Goal: Information Seeking & Learning: Learn about a topic

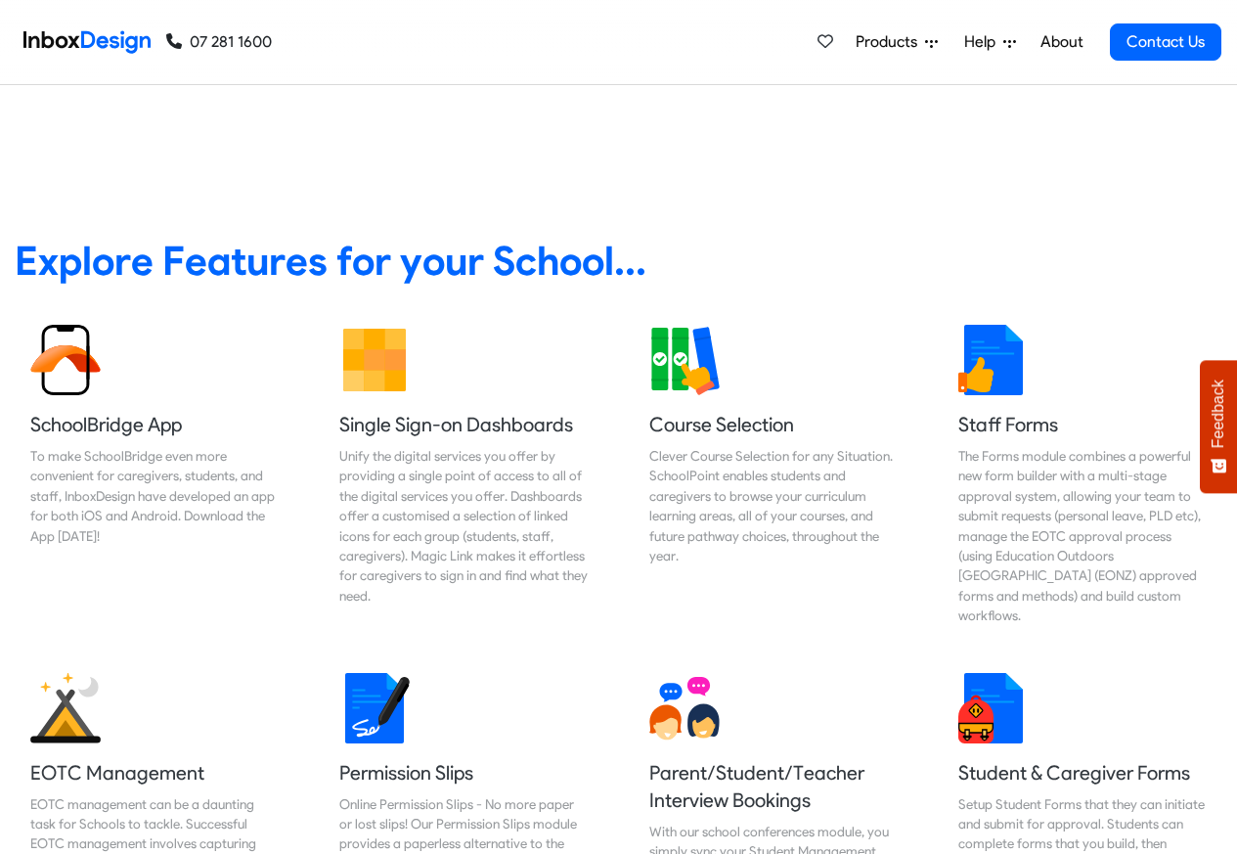
scroll to position [117, 0]
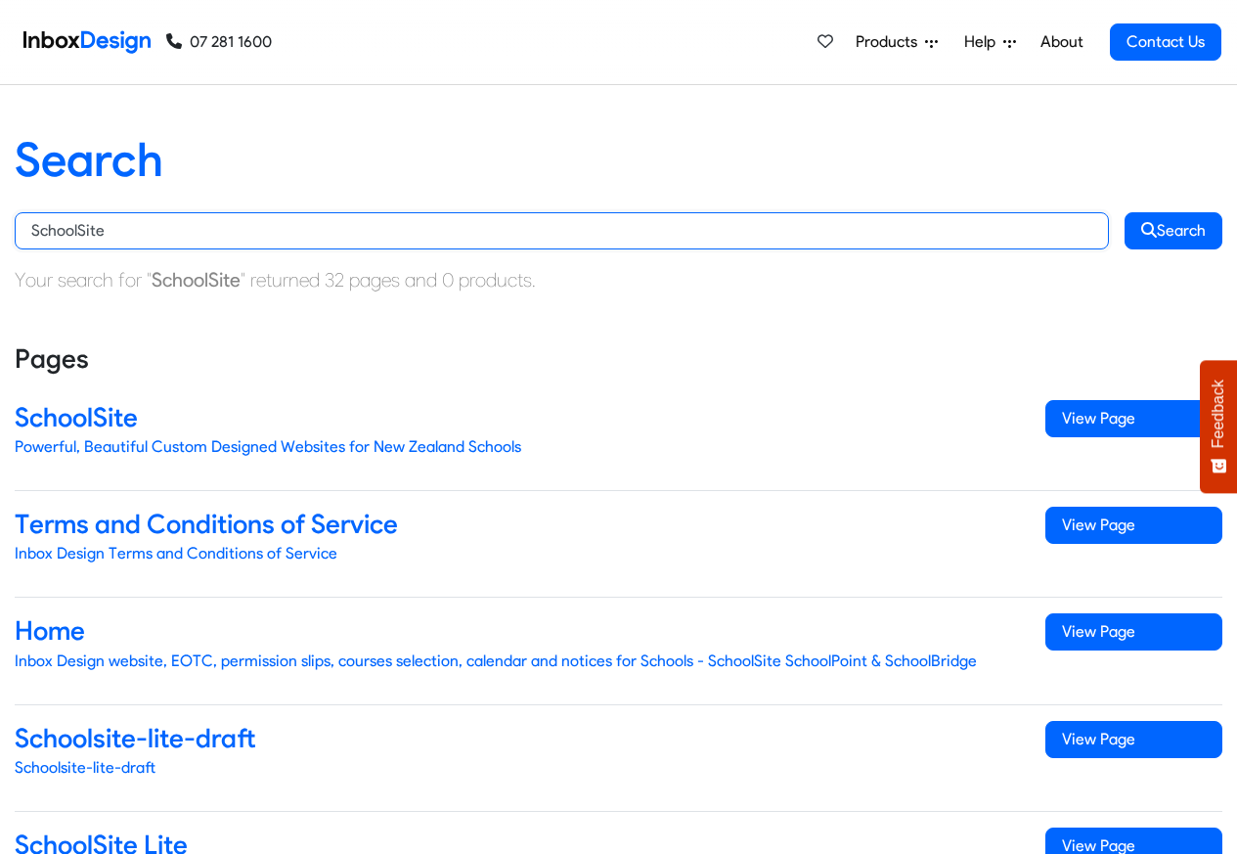
click at [123, 234] on input "SchoolSite" at bounding box center [562, 230] width 1095 height 37
paste input "Point"
type input "SchoolPoint"
click at [1125, 212] on button "Search" at bounding box center [1174, 230] width 98 height 37
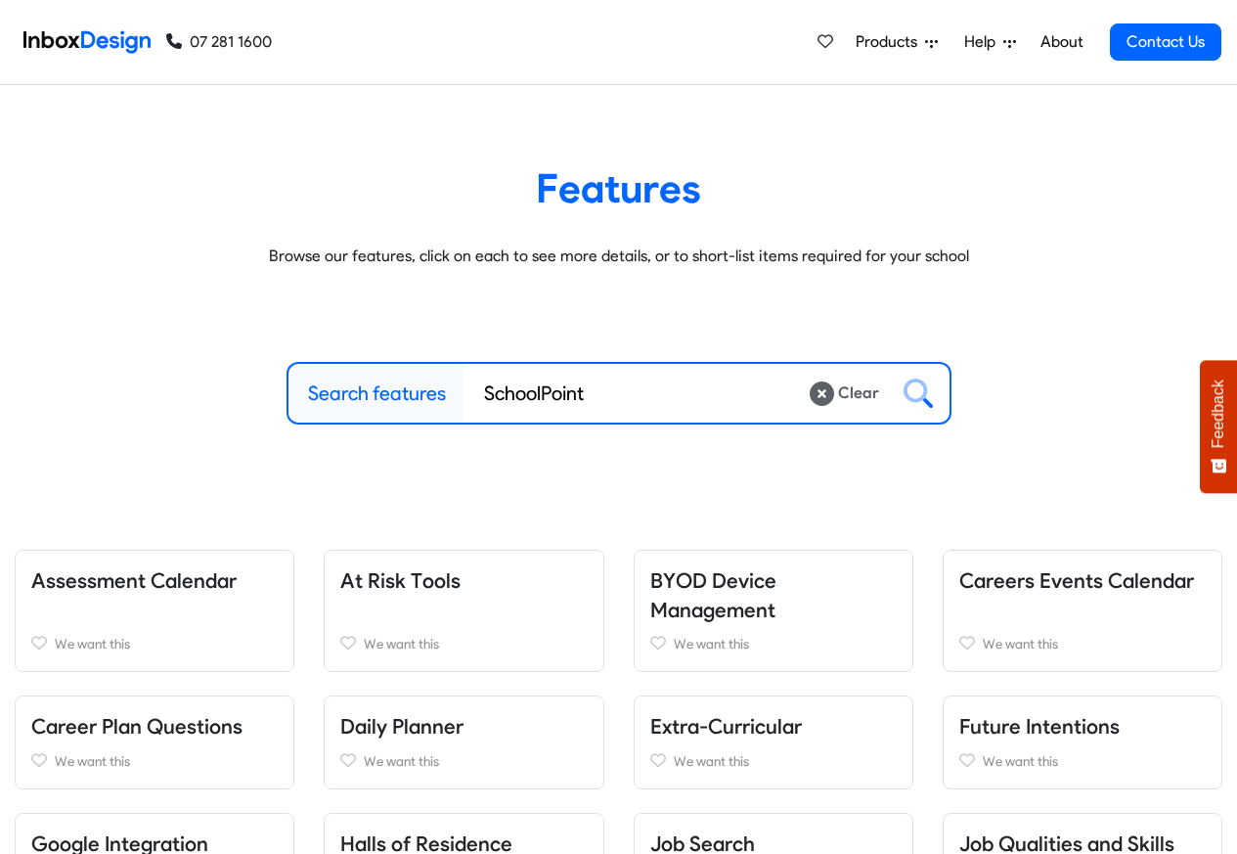
click at [1165, 230] on article "Features Browse our features, click on each to see more details, or to short-li…" at bounding box center [619, 215] width 1208 height 105
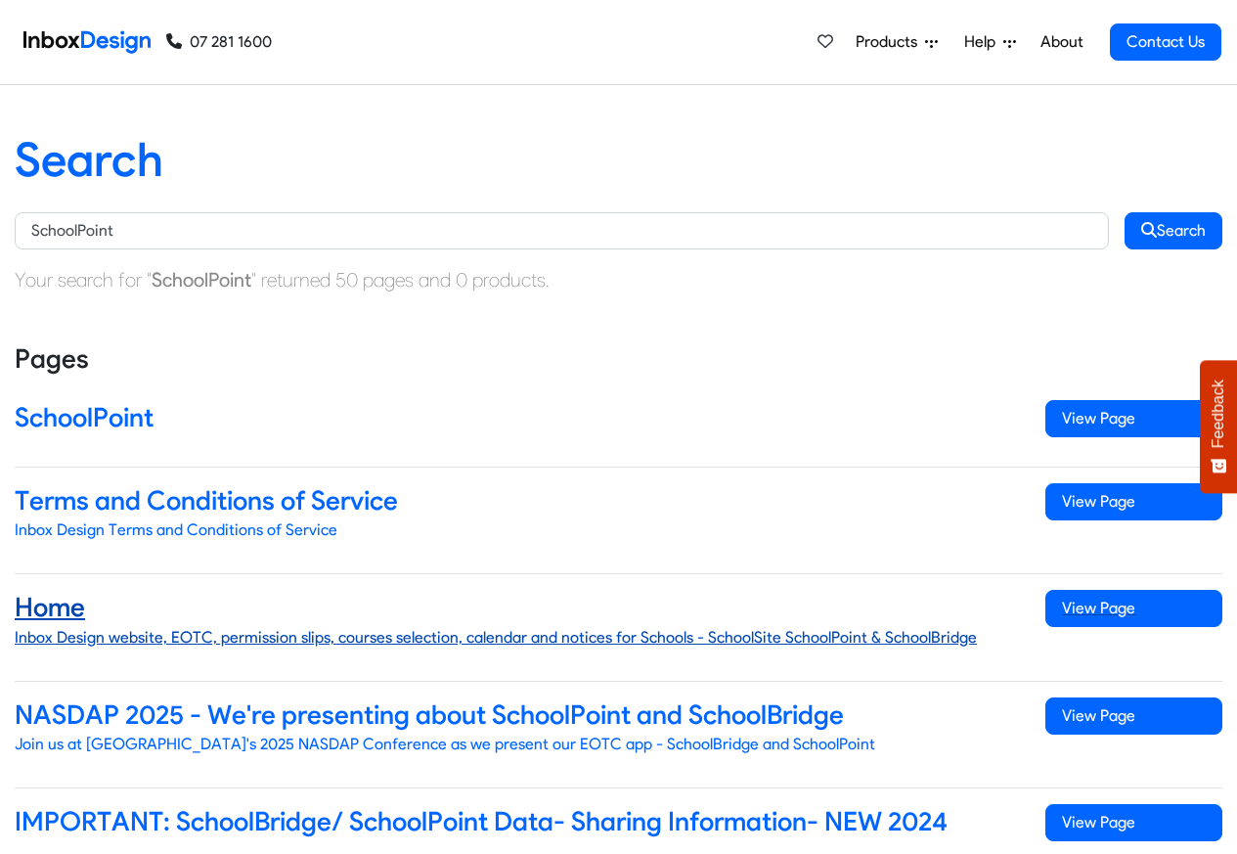
click at [1093, 645] on div "View Page" at bounding box center [1134, 627] width 206 height 74
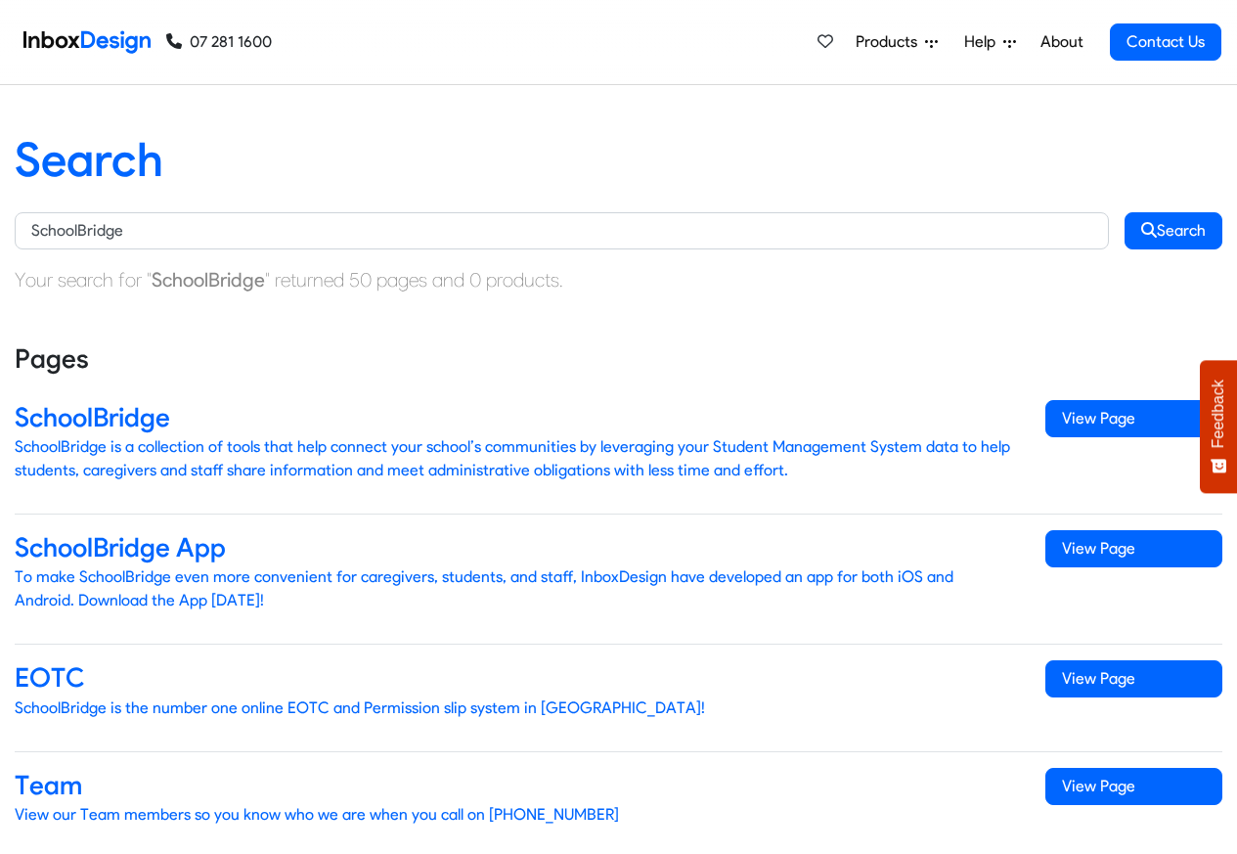
scroll to position [603, 0]
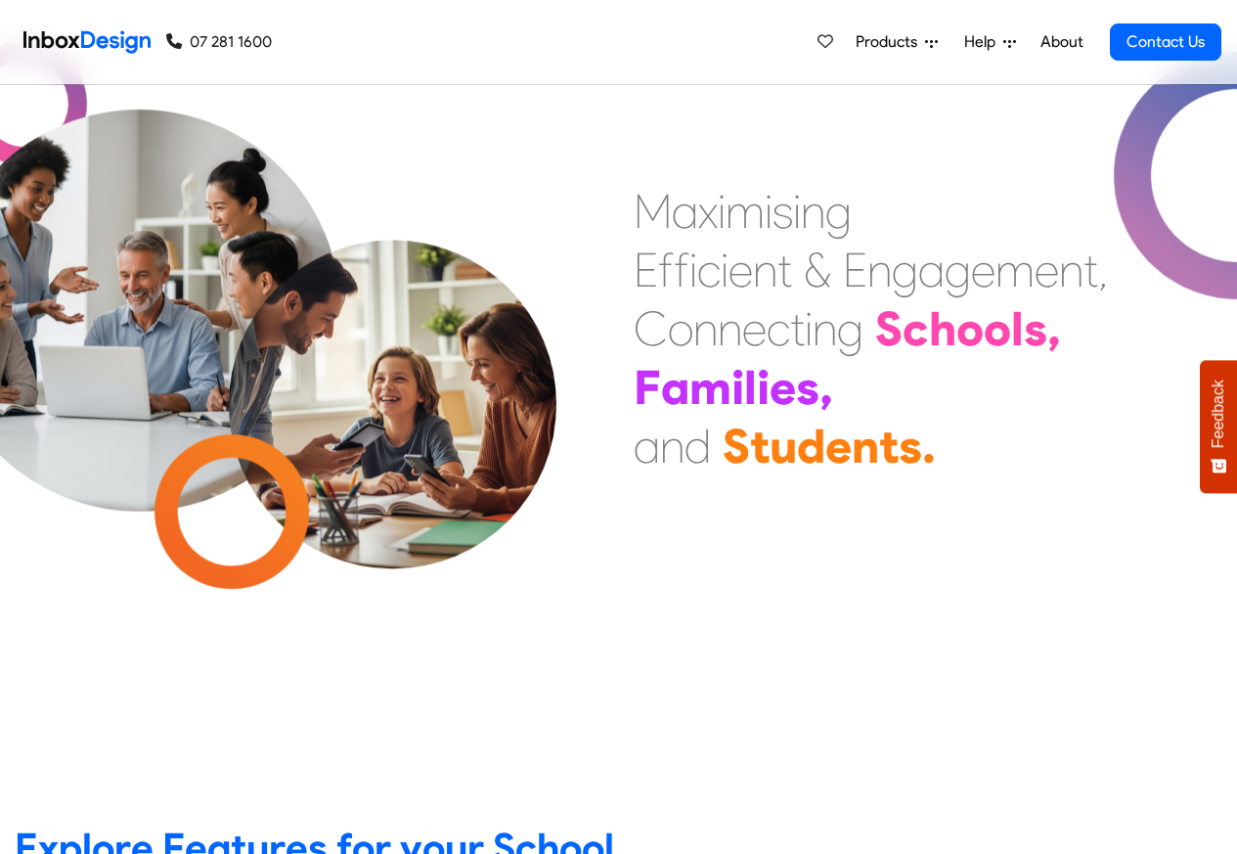
scroll to position [587, 0]
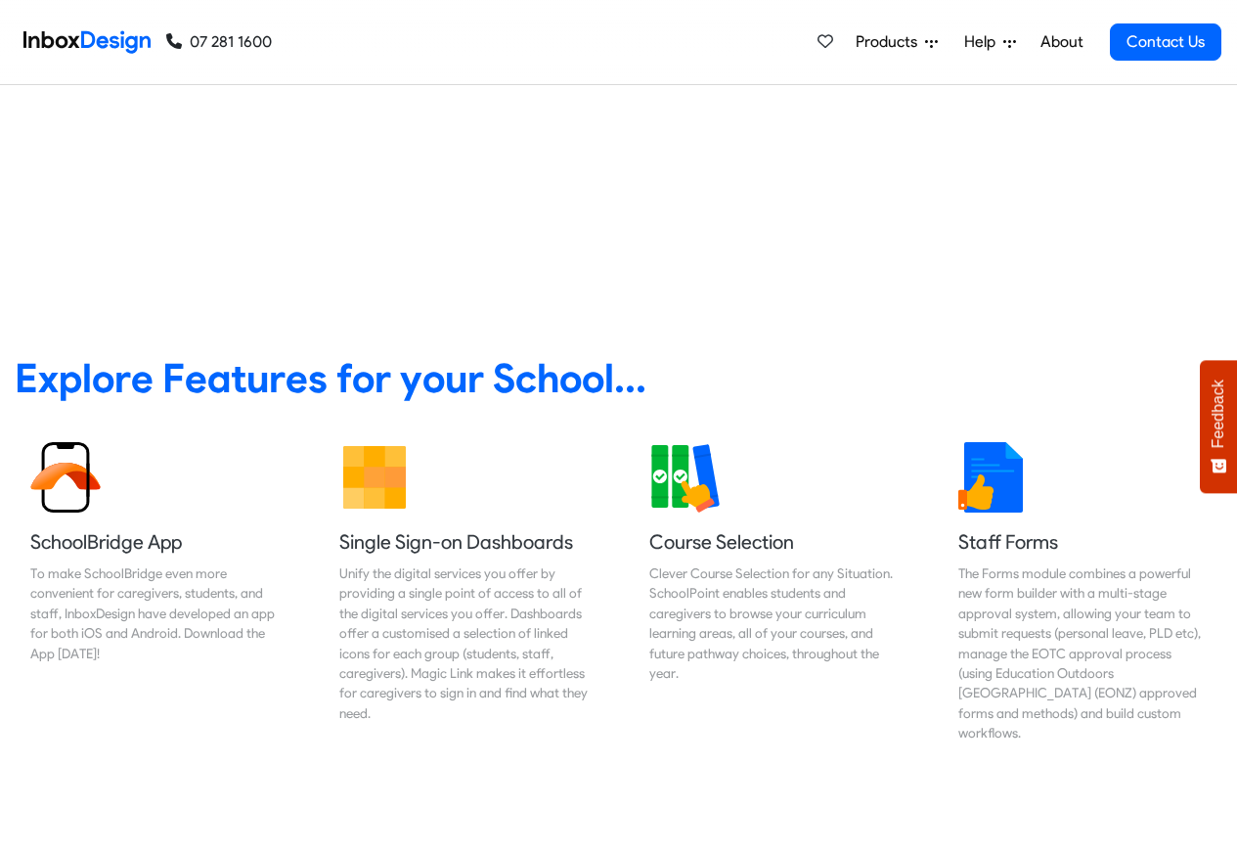
click at [887, 42] on span "Products" at bounding box center [890, 41] width 69 height 23
